Goal: Task Accomplishment & Management: Use online tool/utility

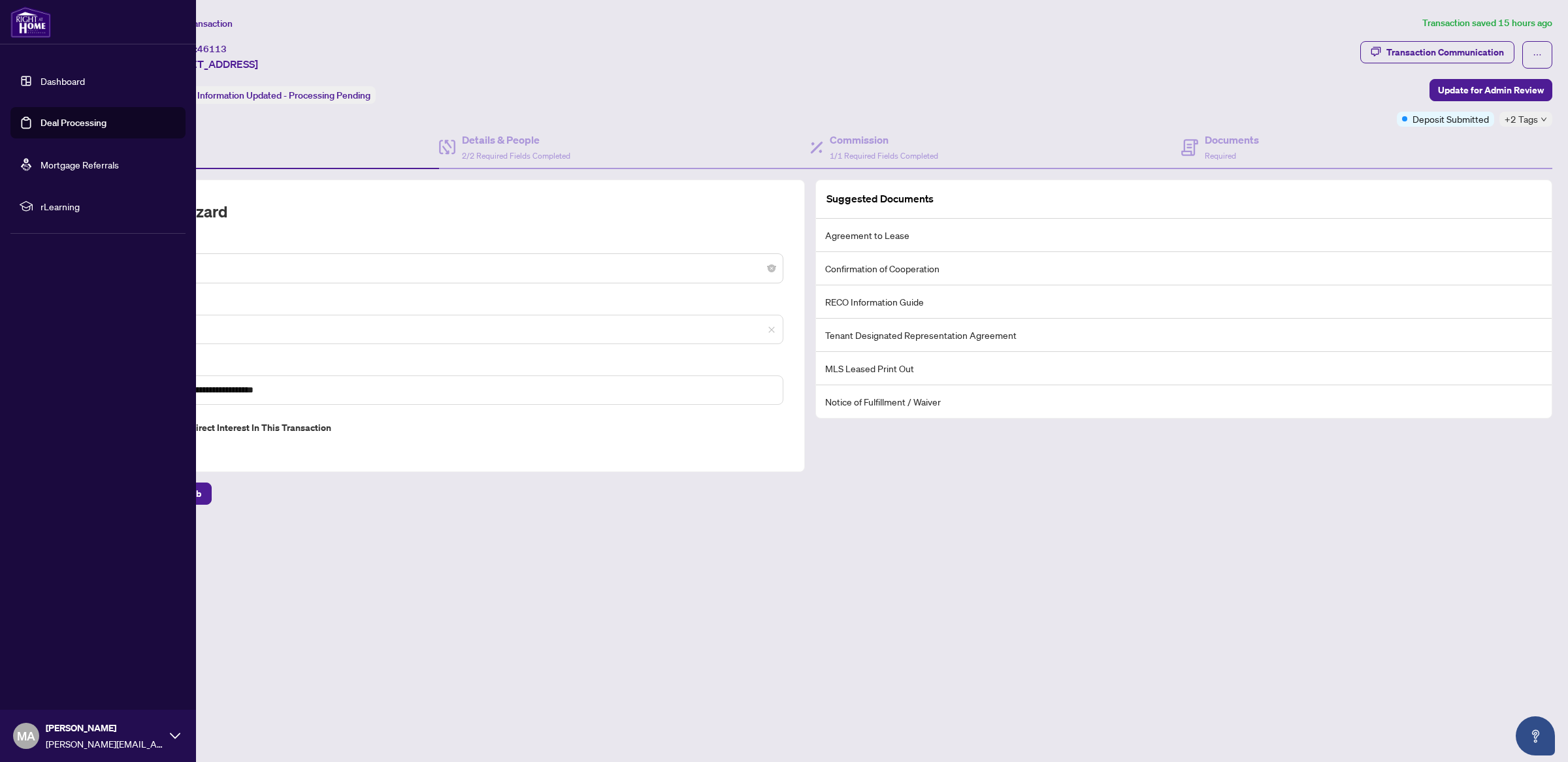
click at [41, 121] on link "Deal Processing" at bounding box center [73, 122] width 66 height 12
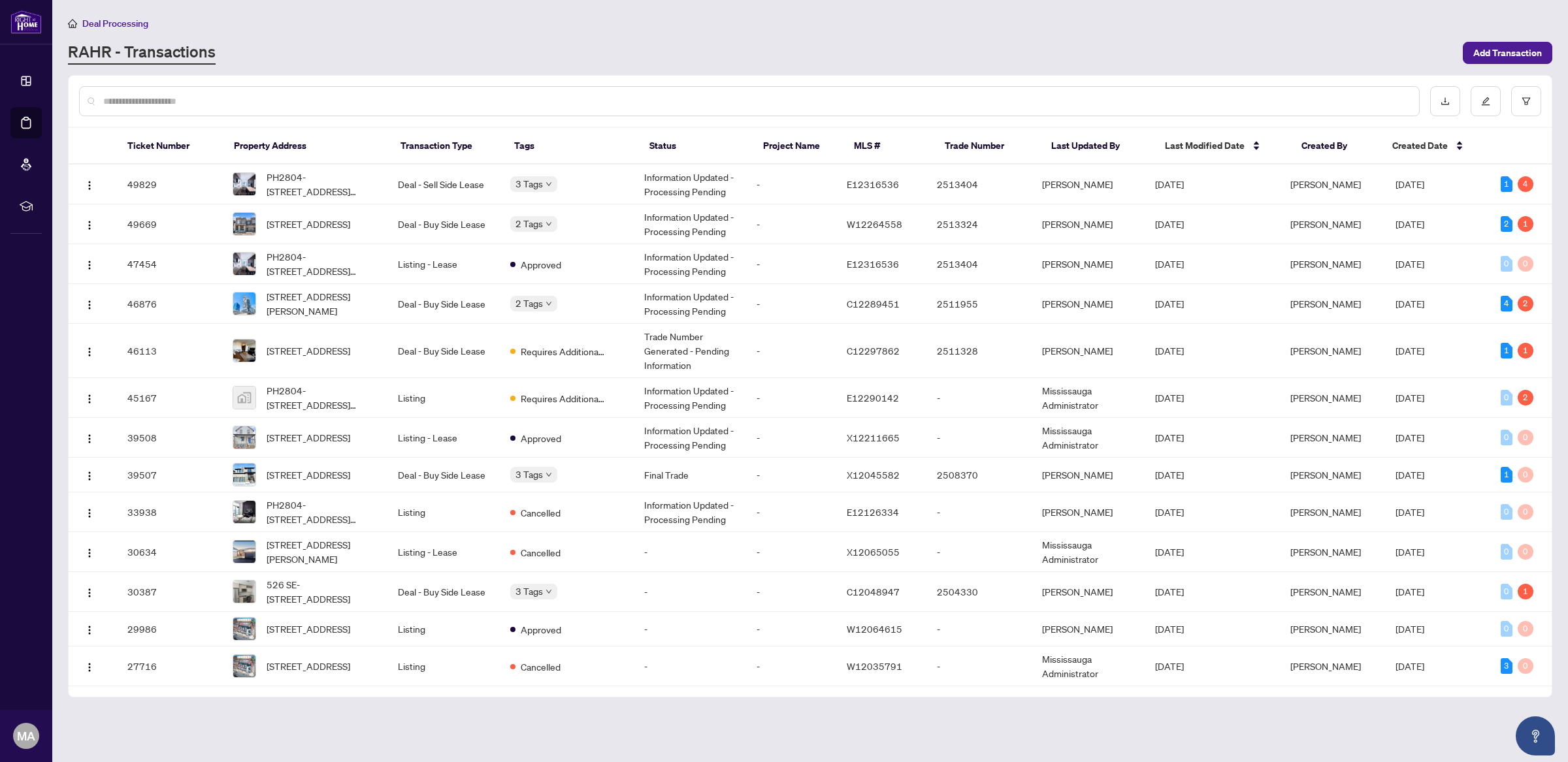
click at [546, 55] on div "RAHR - Transactions" at bounding box center [762, 53] width 1387 height 23
click at [343, 343] on span "[STREET_ADDRESS]" at bounding box center [308, 351] width 83 height 14
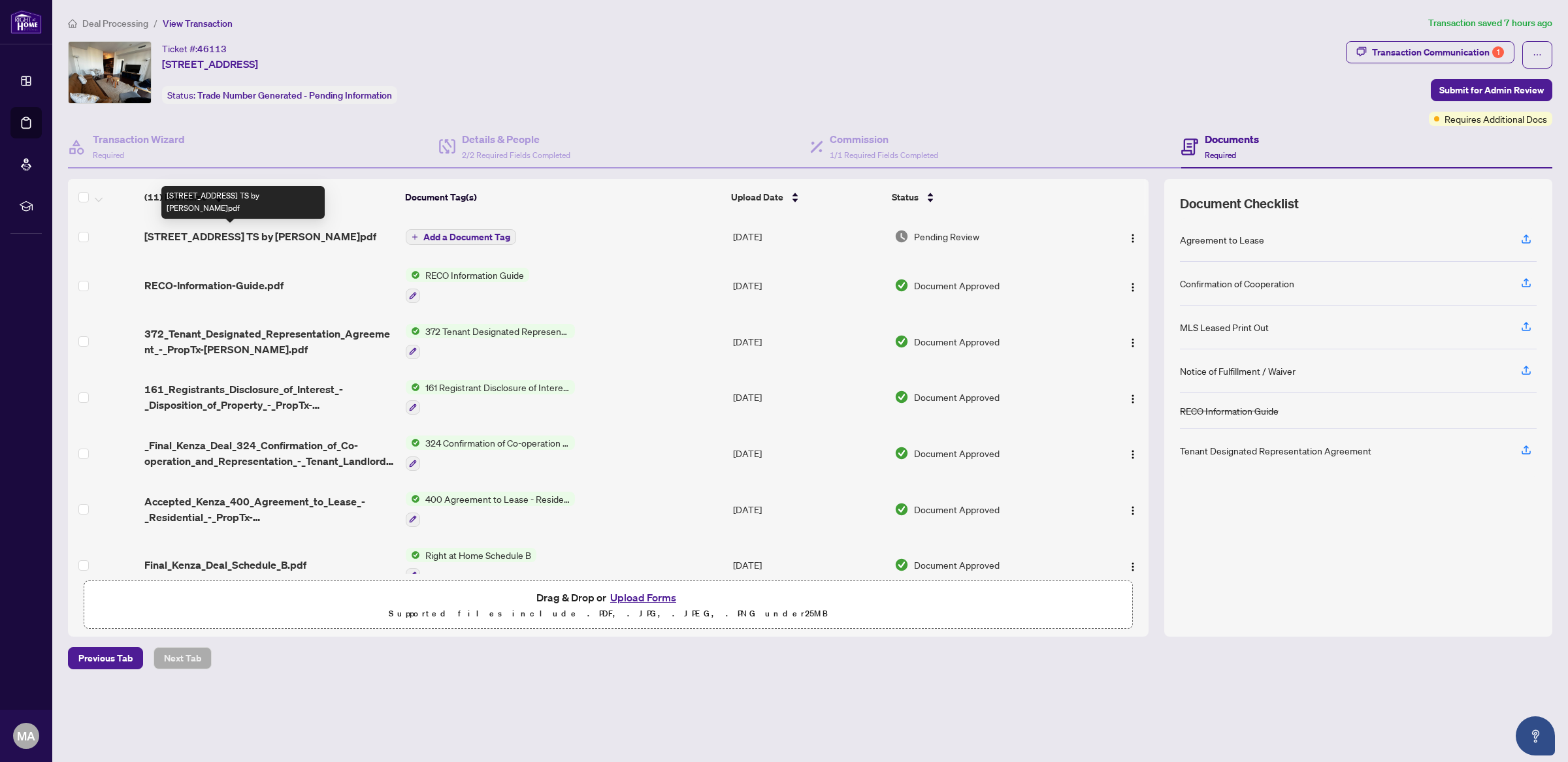
click at [267, 233] on span "[STREET_ADDRESS] TS by [PERSON_NAME]pdf" at bounding box center [260, 237] width 232 height 16
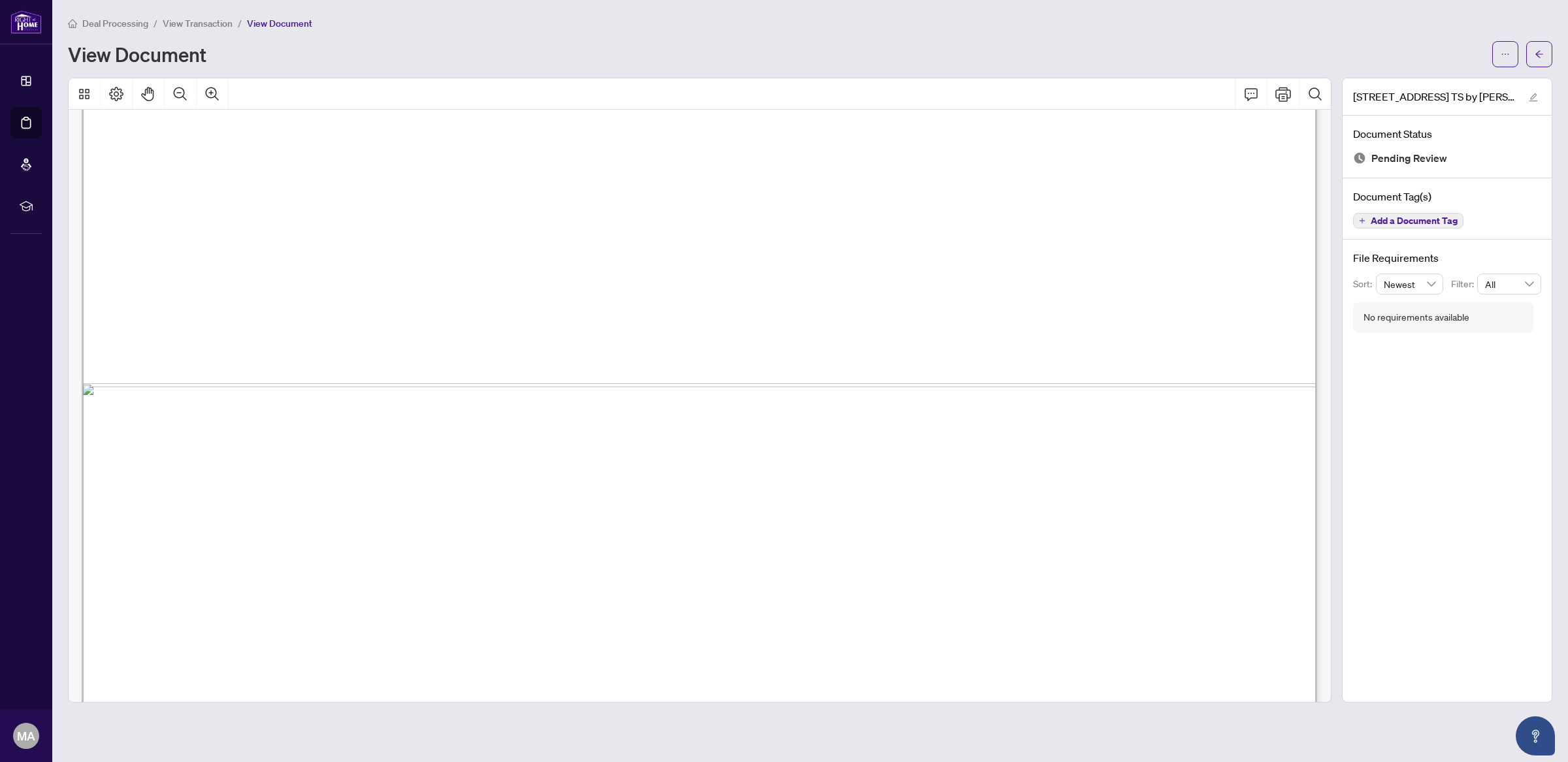
scroll to position [1032, 0]
